Goal: Information Seeking & Learning: Learn about a topic

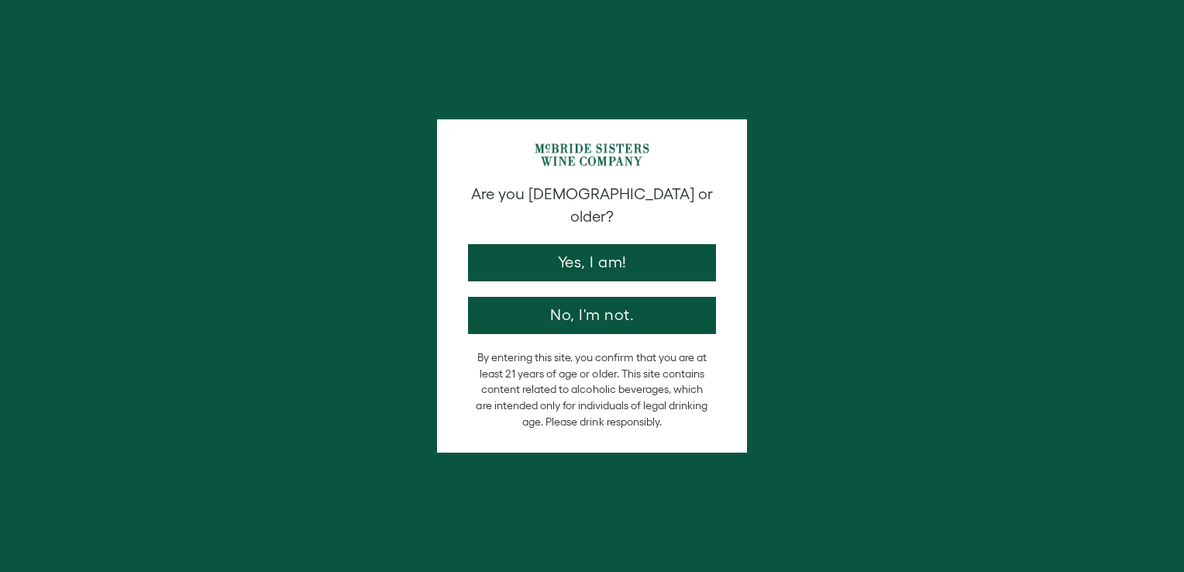
click at [655, 244] on button "Yes, I am!" at bounding box center [592, 262] width 248 height 37
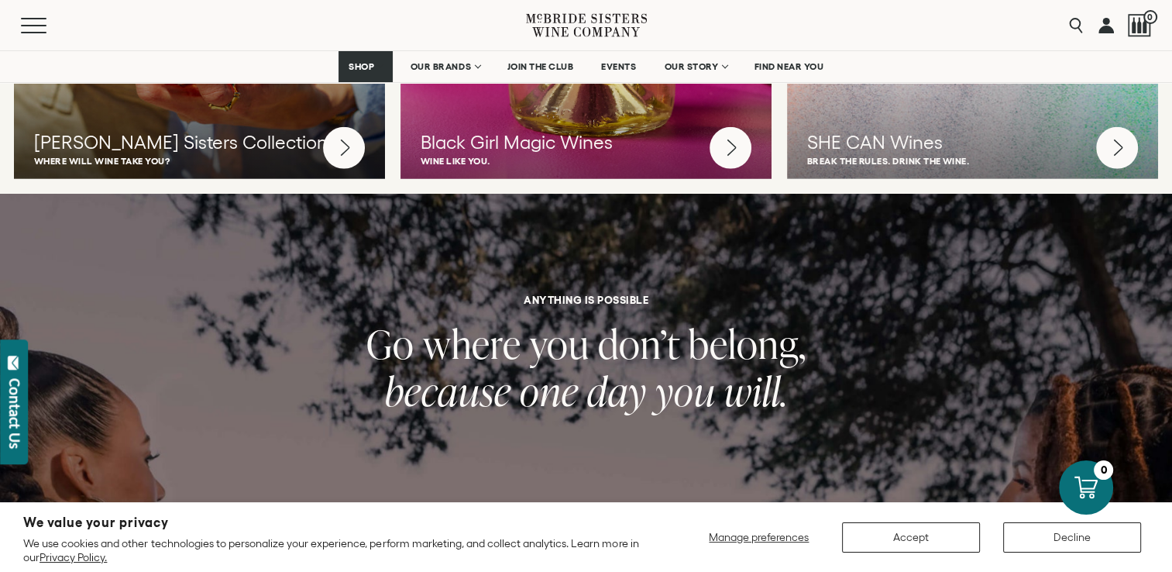
scroll to position [4648, 0]
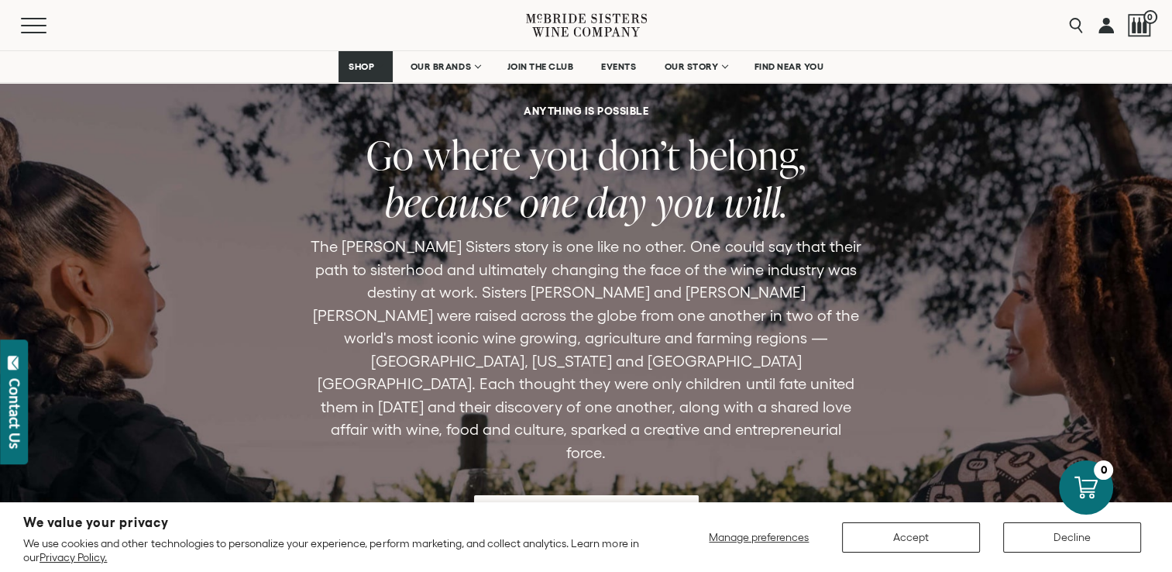
click at [629, 499] on span "Meet the McBride Sisters" at bounding box center [586, 514] width 215 height 30
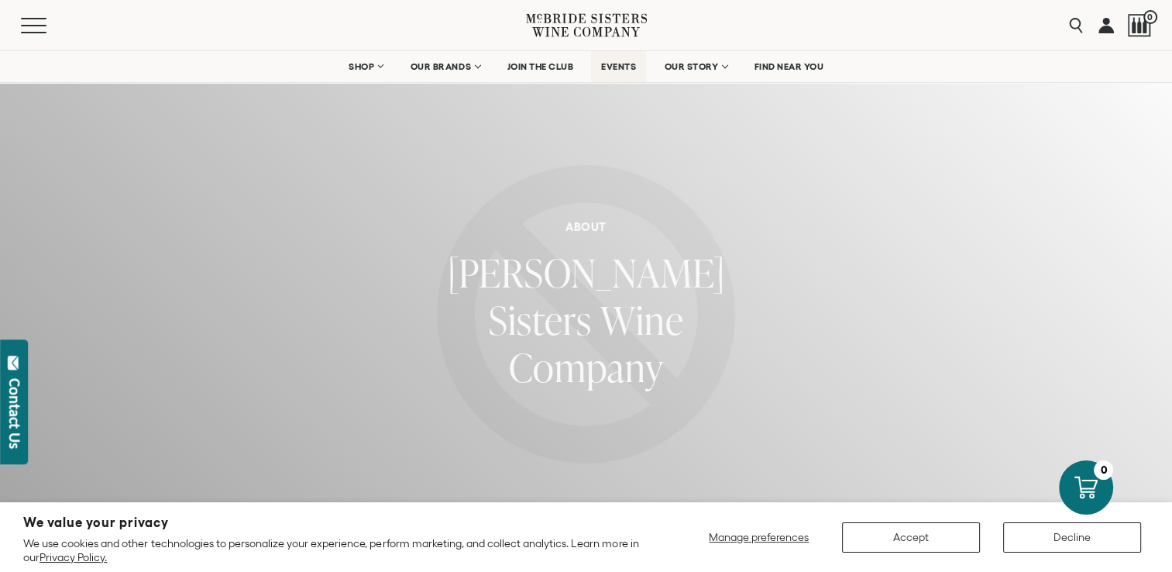
click at [621, 62] on span "EVENTS" at bounding box center [618, 66] width 35 height 11
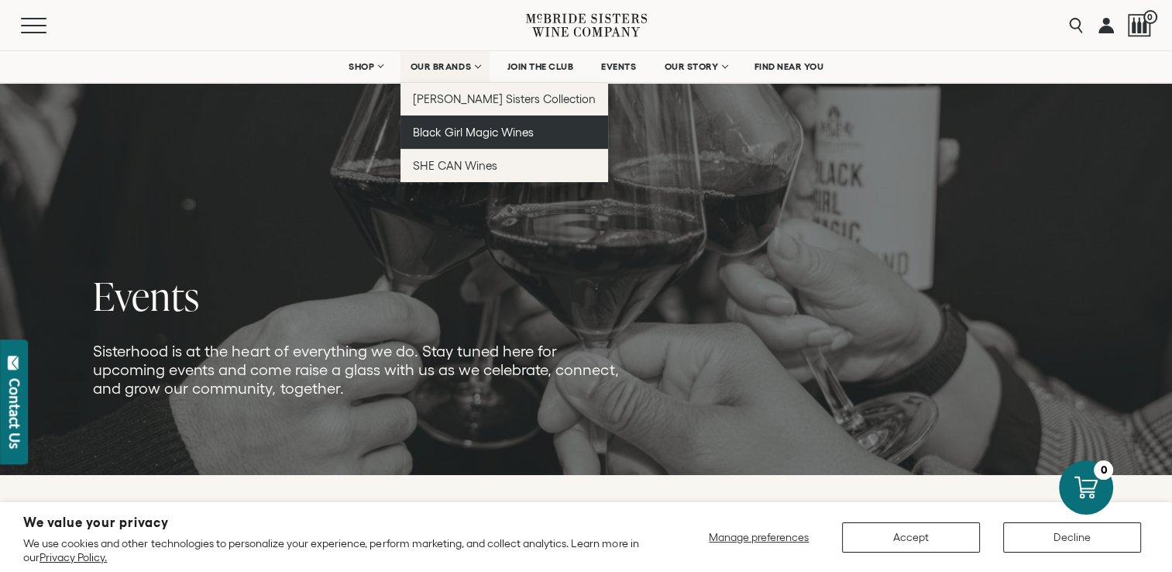
click at [502, 135] on span "Black Girl Magic Wines" at bounding box center [473, 132] width 121 height 13
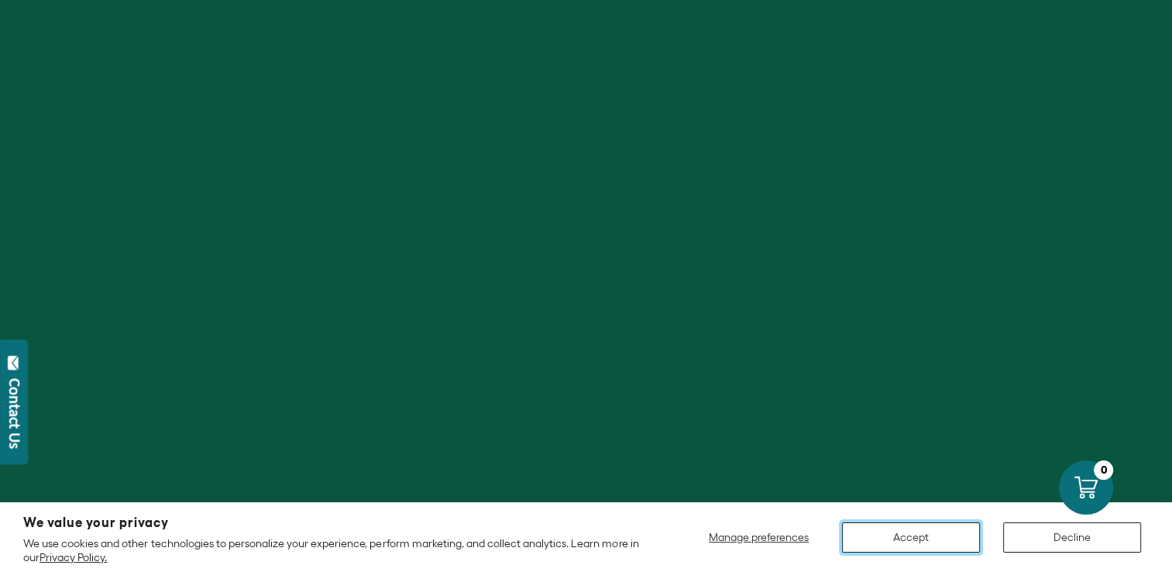
click at [892, 542] on button "Accept" at bounding box center [911, 537] width 138 height 30
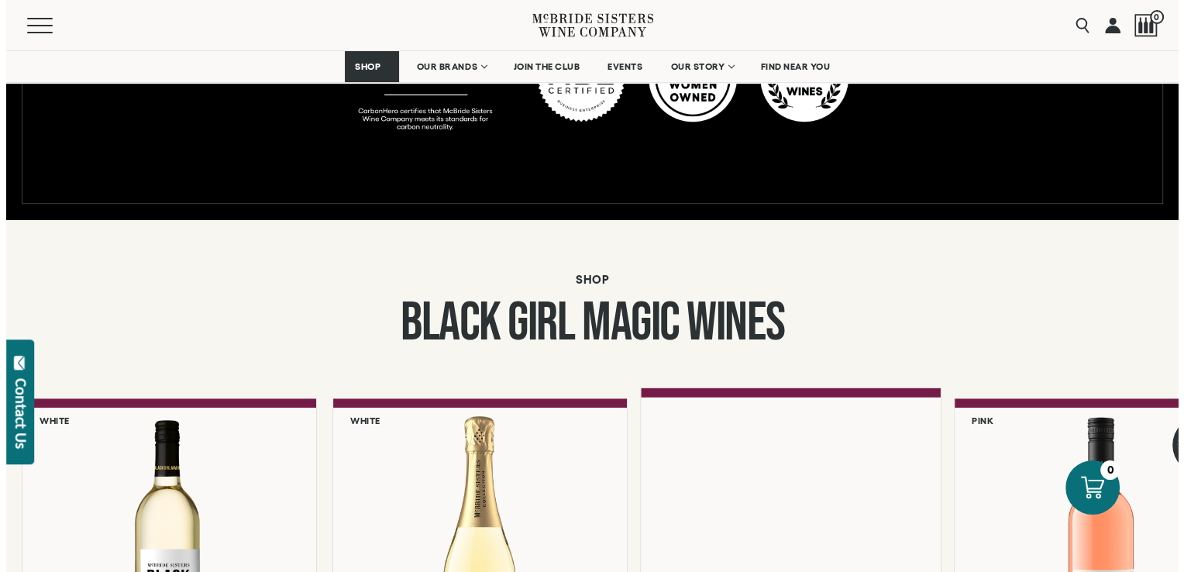
scroll to position [1240, 0]
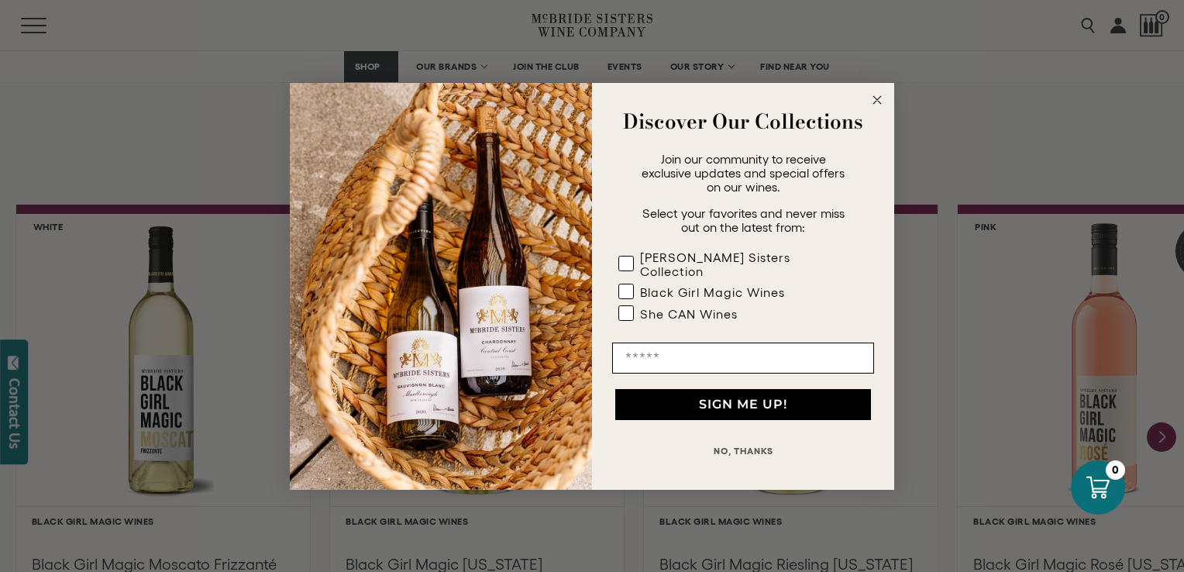
click at [877, 105] on circle "Close dialog" at bounding box center [877, 100] width 18 height 18
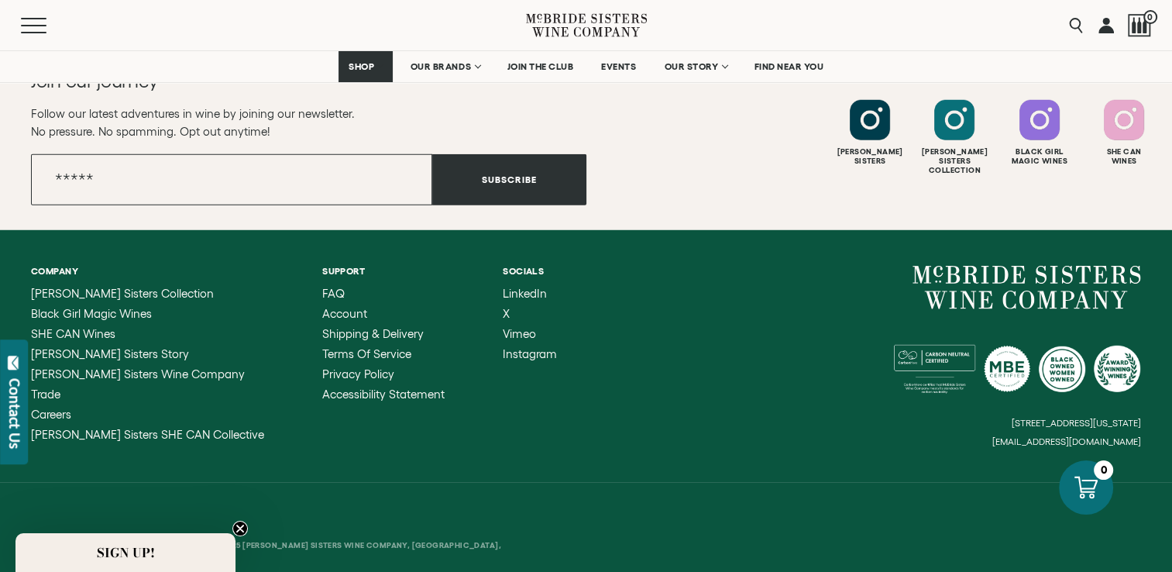
scroll to position [4393, 0]
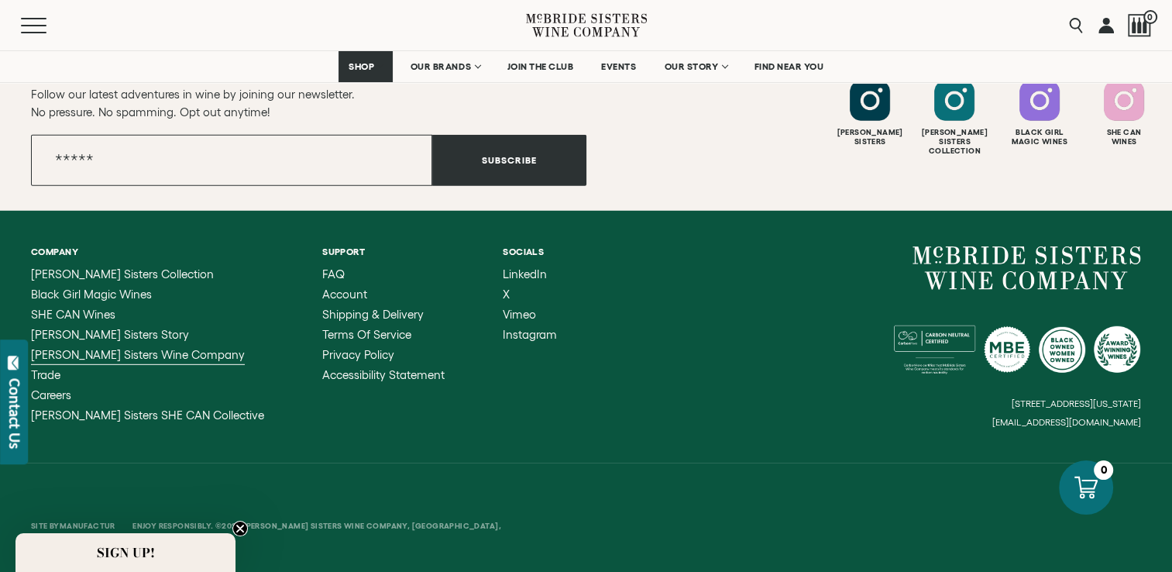
click at [158, 356] on span "[PERSON_NAME] Sisters Wine Company" at bounding box center [138, 354] width 214 height 13
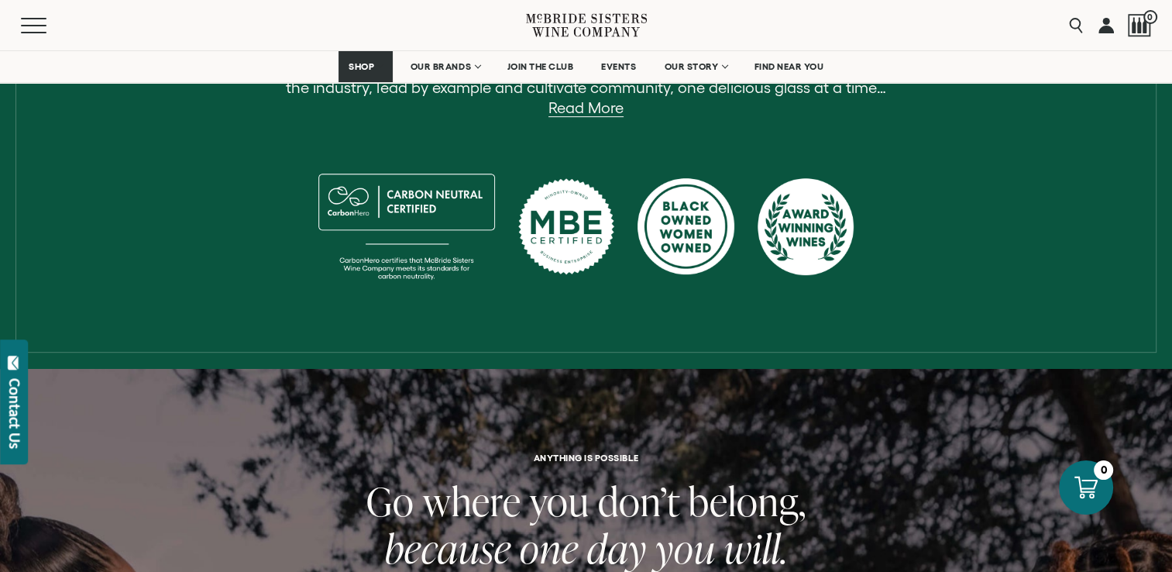
scroll to position [367, 0]
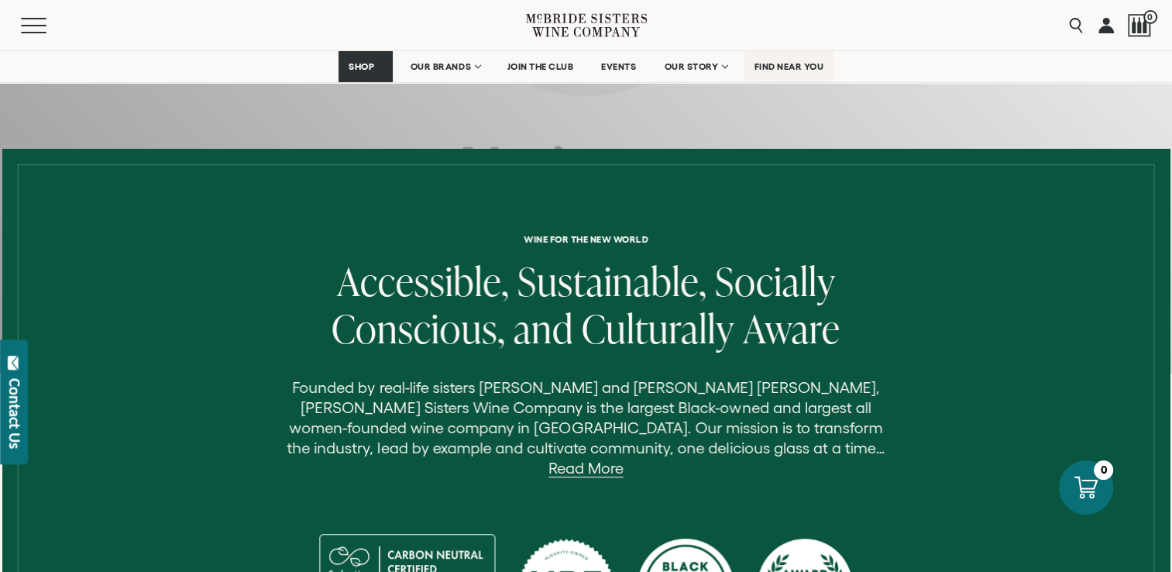
click at [807, 67] on span "FIND NEAR YOU" at bounding box center [790, 66] width 70 height 11
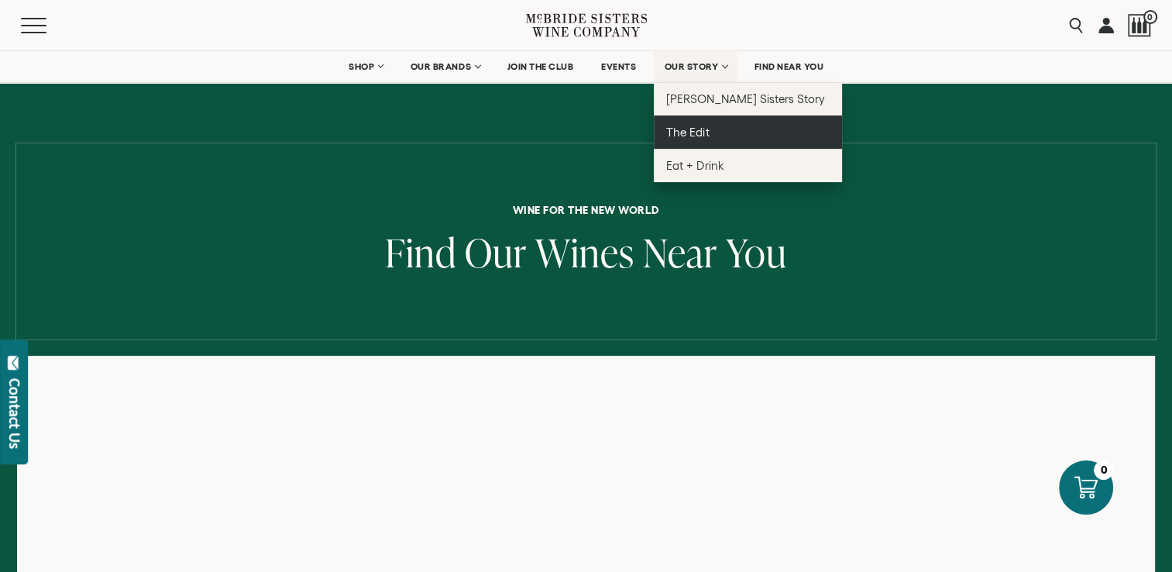
click at [694, 129] on span "The Edit" at bounding box center [687, 132] width 43 height 13
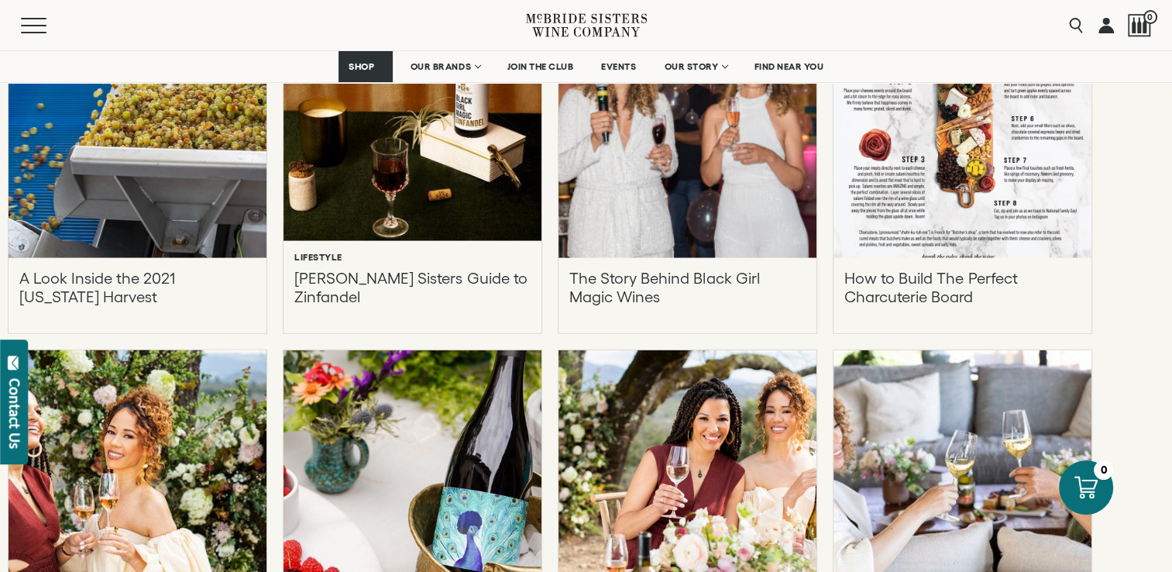
scroll to position [4338, 0]
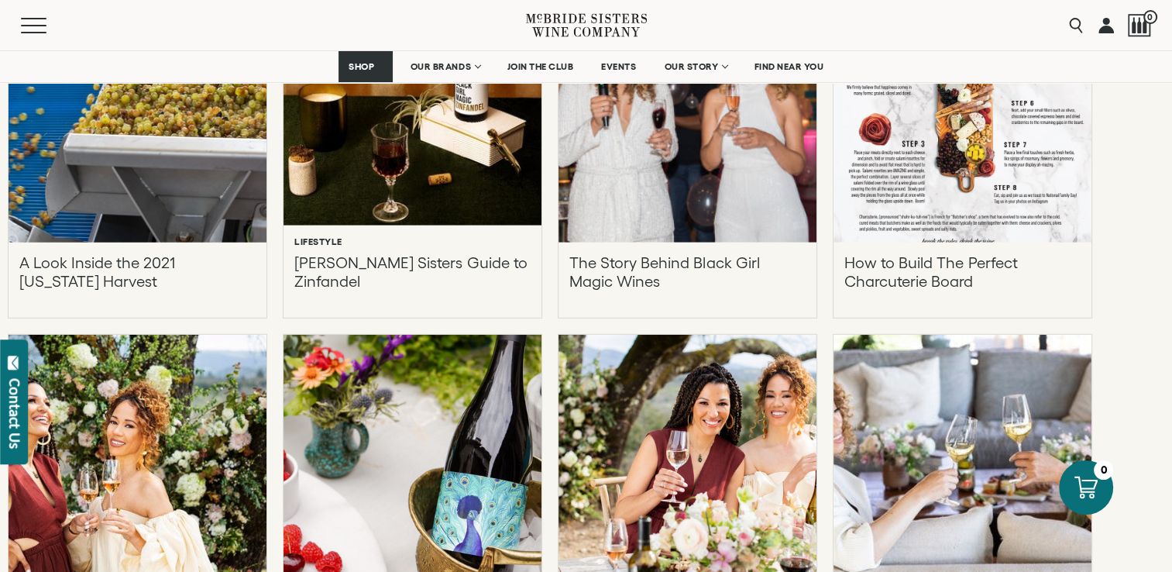
click at [126, 265] on p "A Look Inside the 2021 [US_STATE] Harvest" at bounding box center [137, 271] width 236 height 37
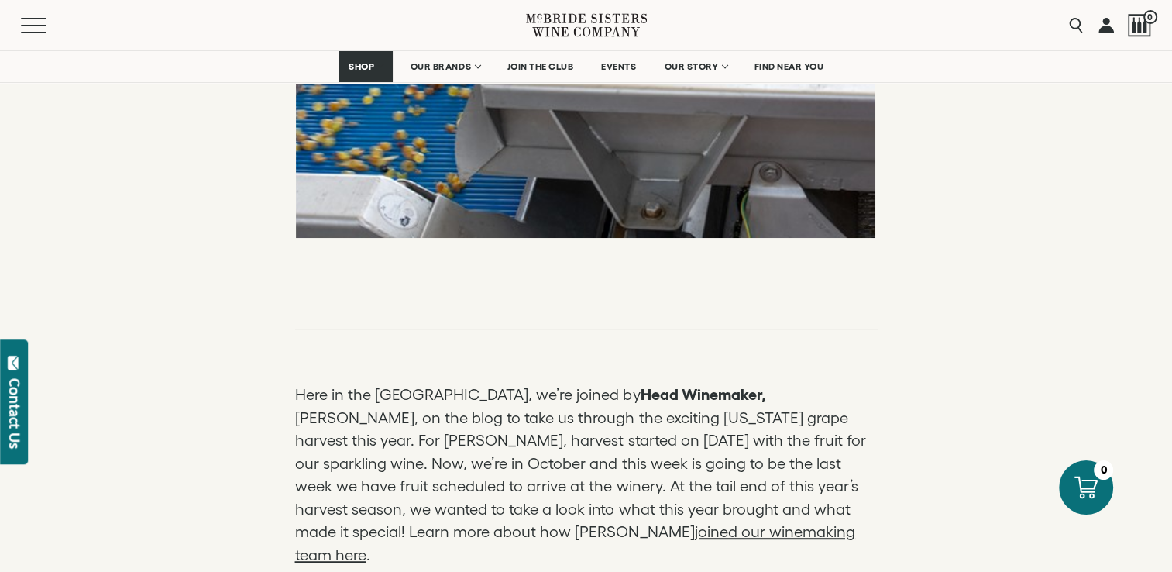
scroll to position [775, 0]
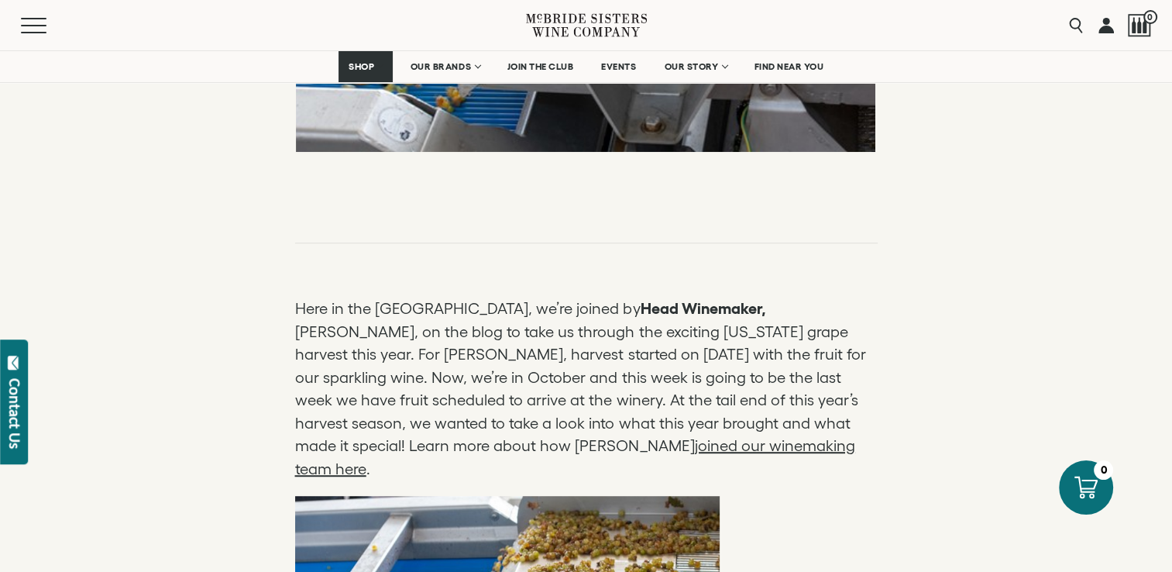
click at [518, 446] on link "joined our winemaking team here" at bounding box center [575, 457] width 560 height 40
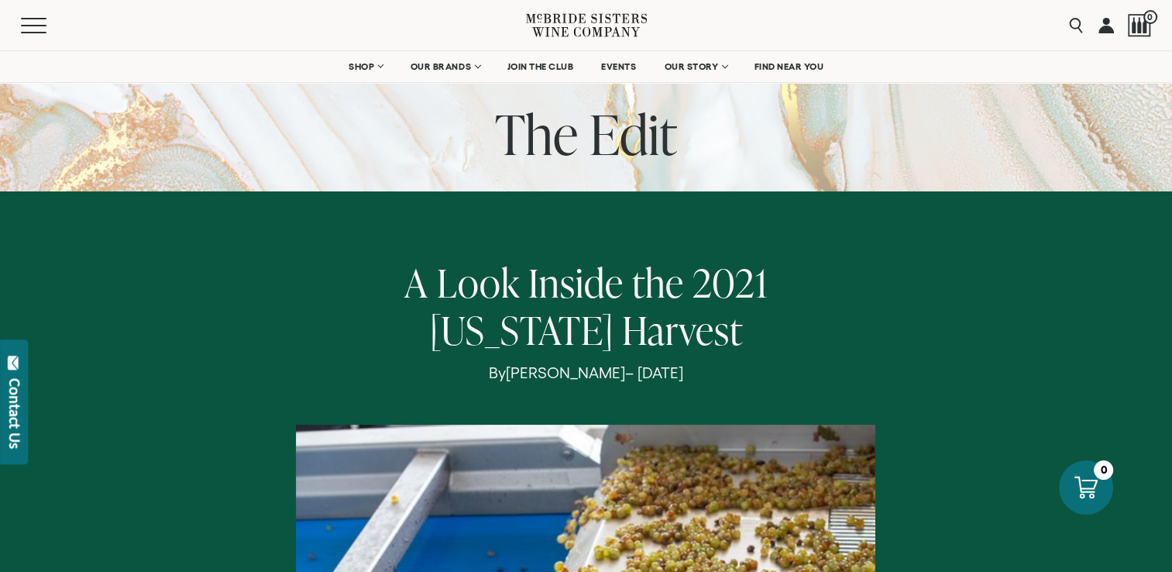
scroll to position [0, 0]
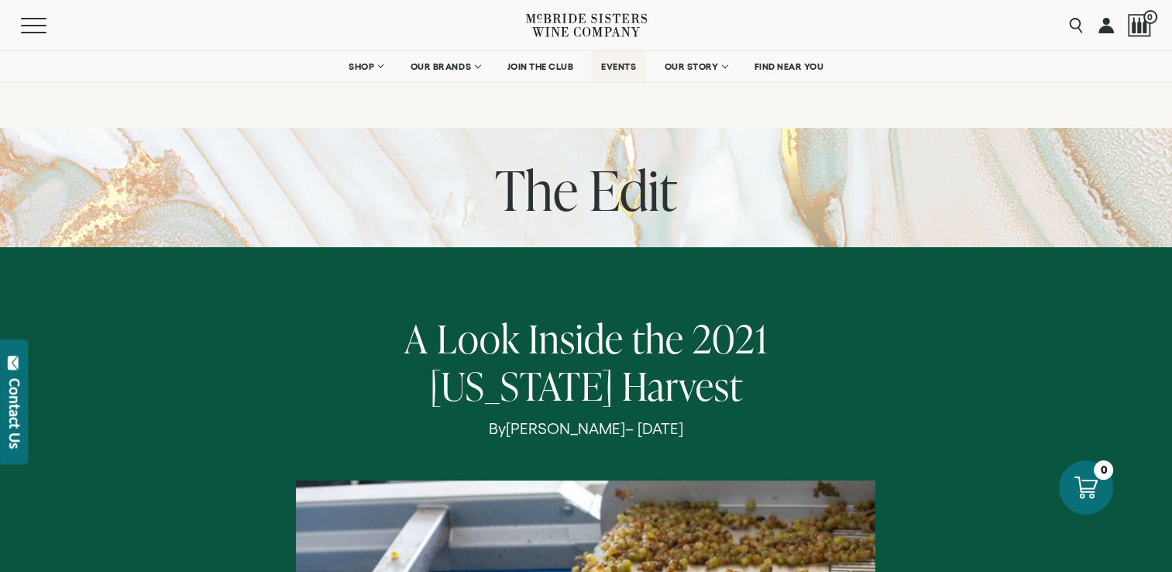
click at [617, 64] on span "EVENTS" at bounding box center [618, 66] width 35 height 11
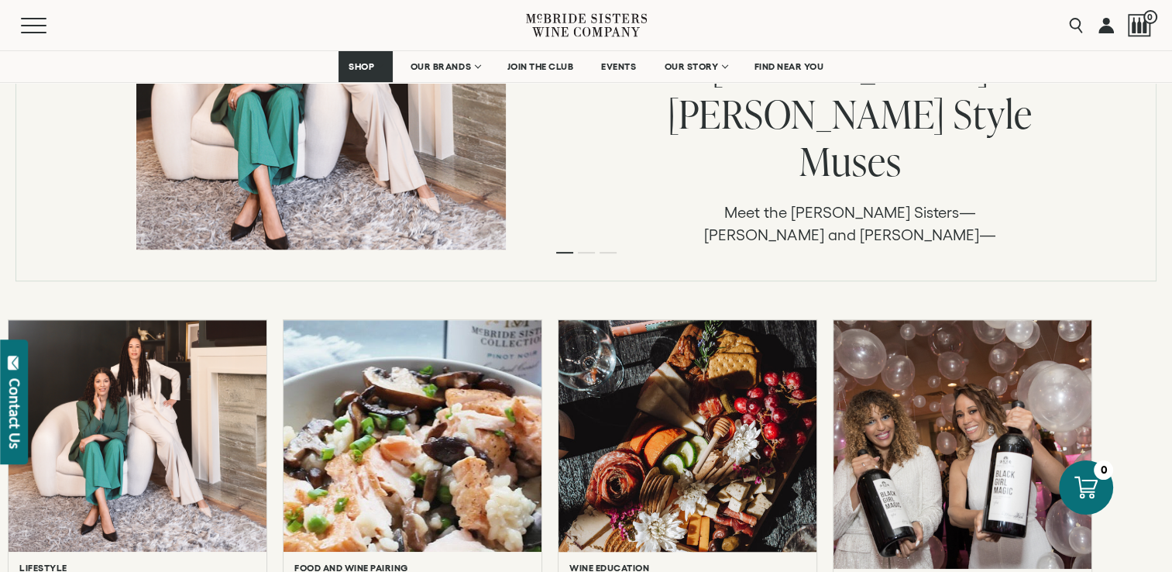
scroll to position [852, 0]
